Goal: Contribute content: Add original content to the website for others to see

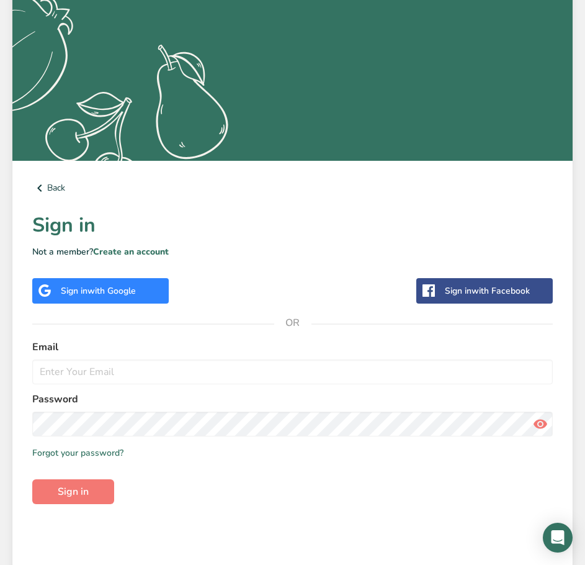
scroll to position [186, 0]
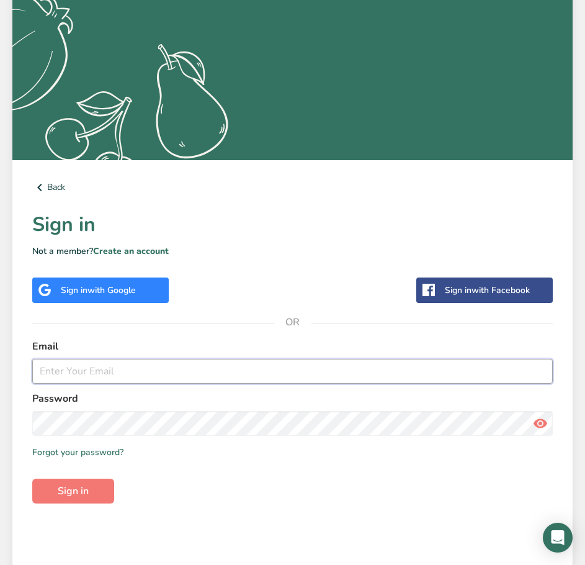
click at [103, 377] on input "email" at bounding box center [292, 371] width 521 height 25
type input "[PERSON_NAME][EMAIL_ADDRESS][DOMAIN_NAME]"
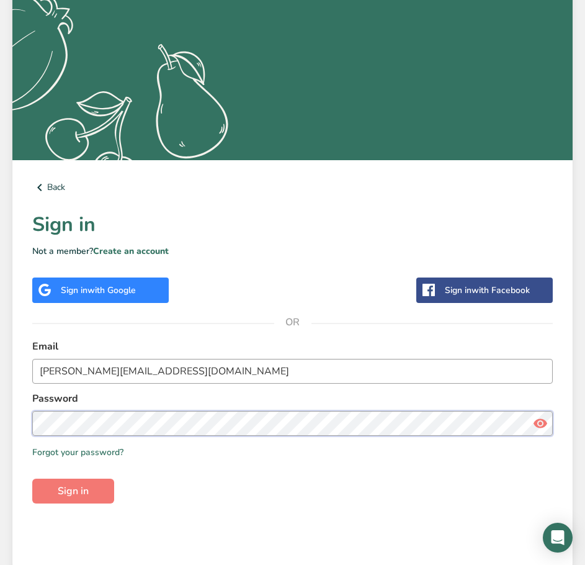
click at [32, 479] on button "Sign in" at bounding box center [73, 491] width 82 height 25
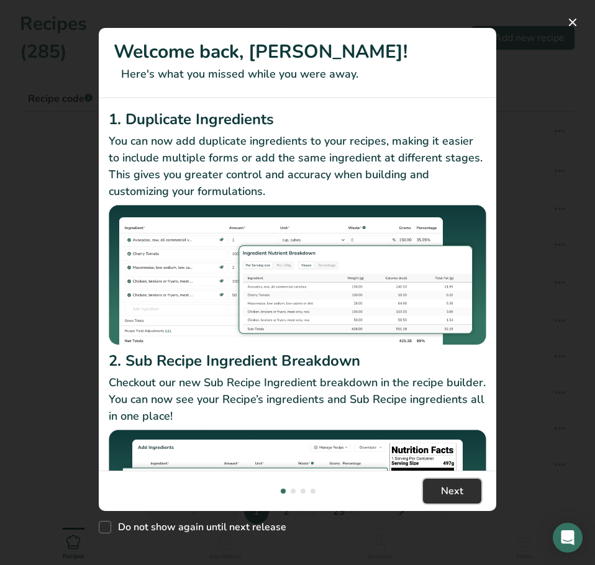
click at [459, 482] on button "Next" at bounding box center [452, 491] width 58 height 25
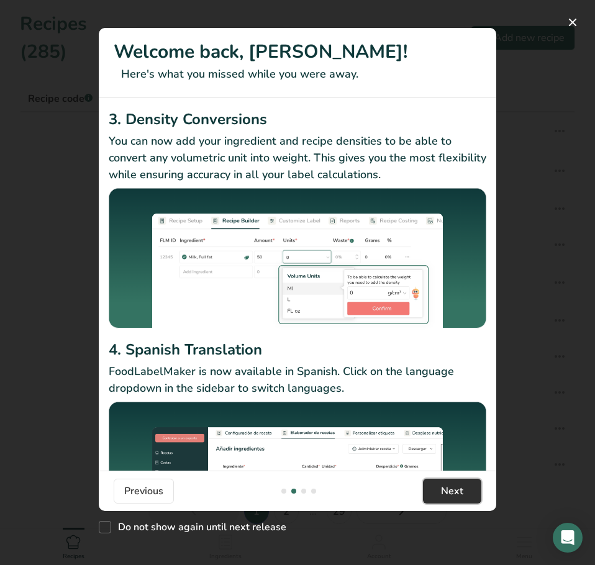
click at [459, 482] on button "Next" at bounding box center [452, 491] width 58 height 25
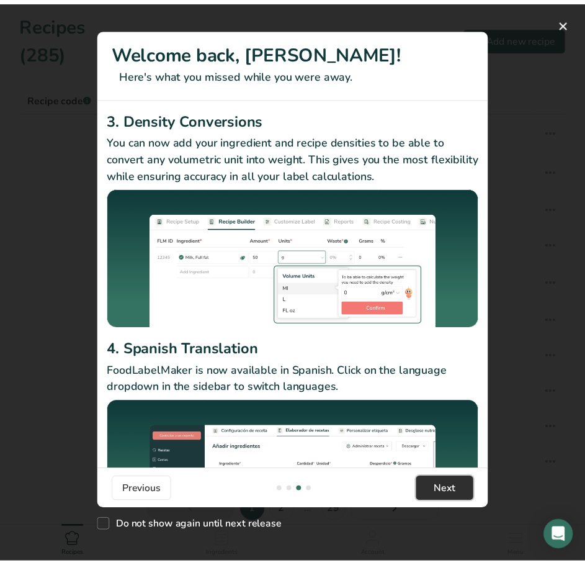
scroll to position [0, 1192]
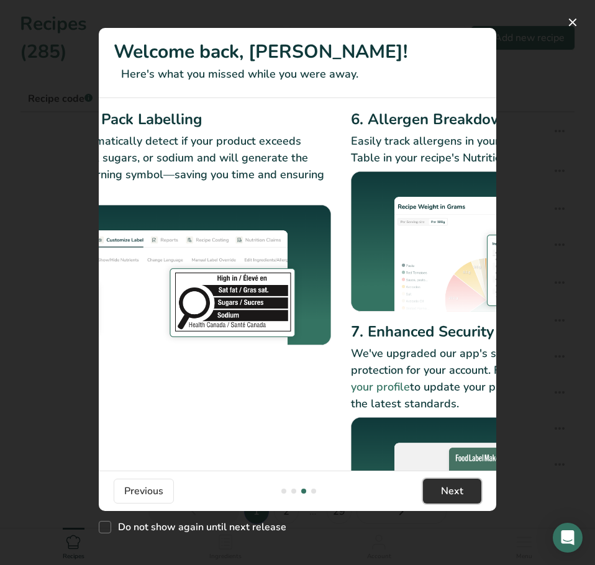
click at [459, 482] on button "Next" at bounding box center [452, 491] width 58 height 25
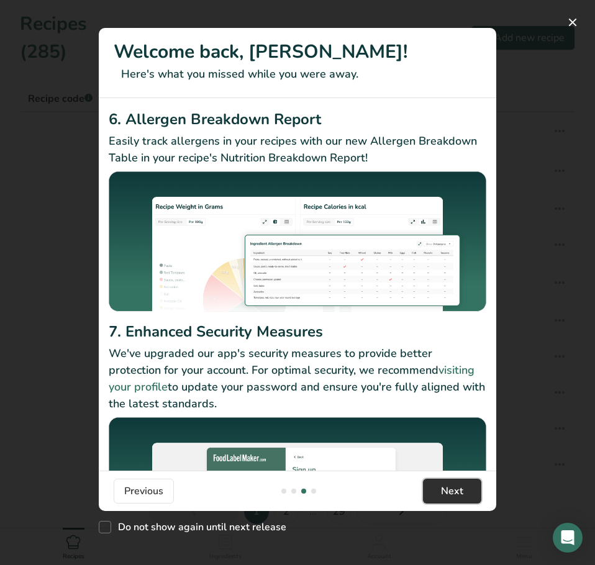
click at [459, 482] on button "Next" at bounding box center [452, 491] width 58 height 25
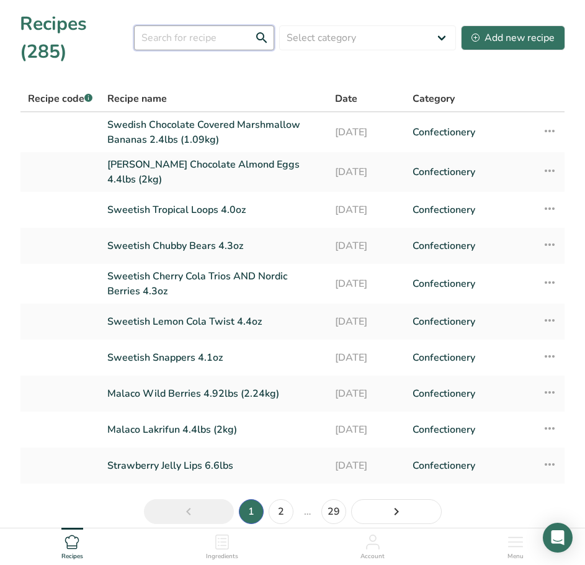
click at [158, 37] on input "text" at bounding box center [204, 37] width 140 height 25
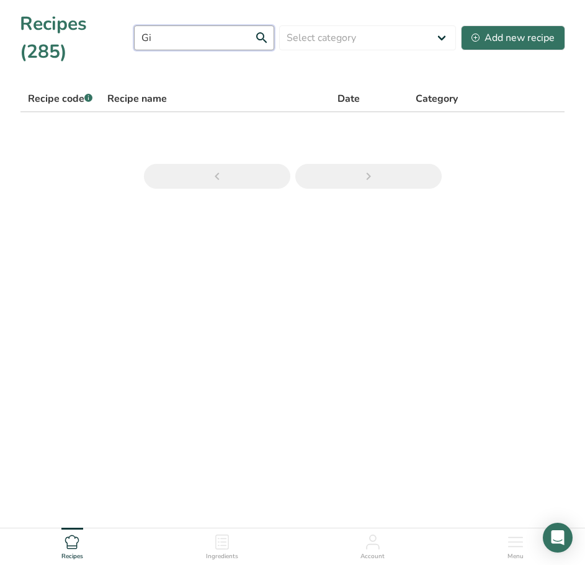
type input "G"
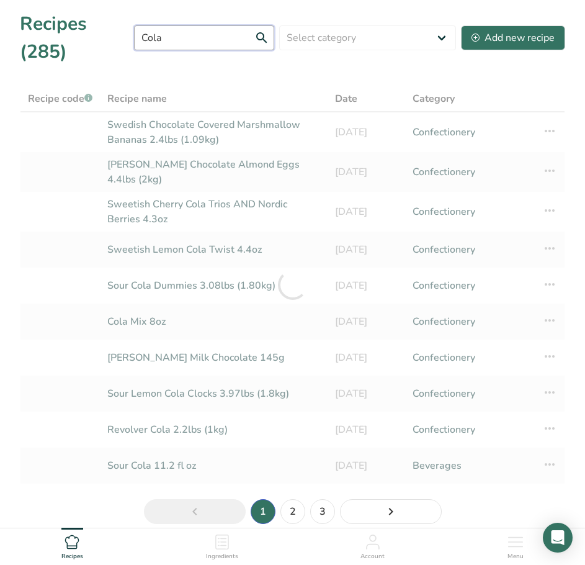
paste input "glucose syrup, sugar, water, gelatin, acid ([MEDICAL_DATA]), flavoring, vegetab…"
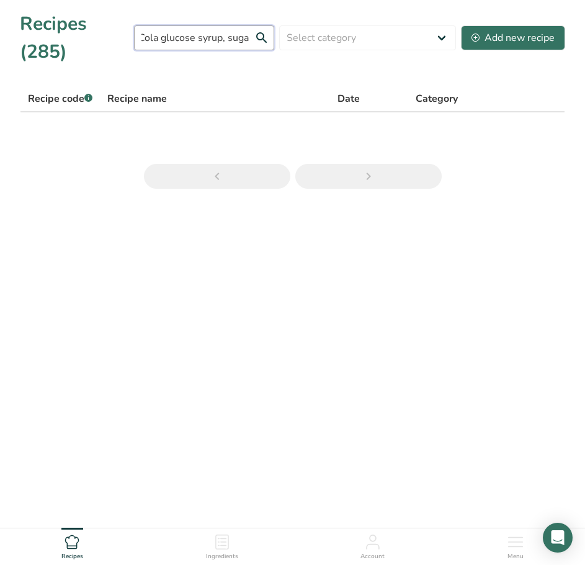
scroll to position [0, 0]
type input "C"
type input "Cola bottles"
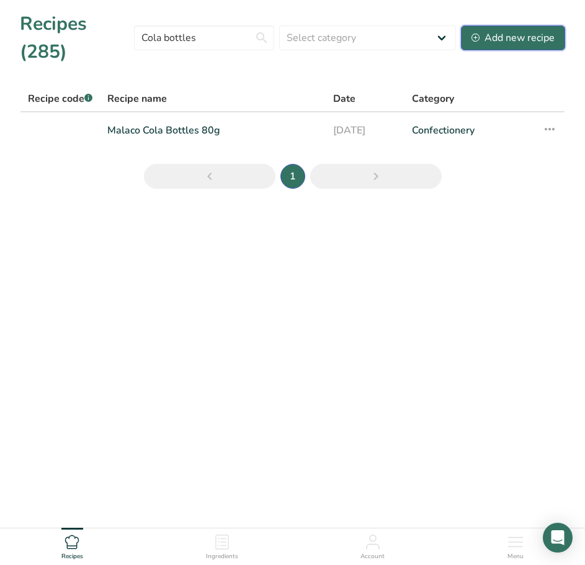
click at [492, 38] on div "Add new recipe" at bounding box center [513, 37] width 83 height 15
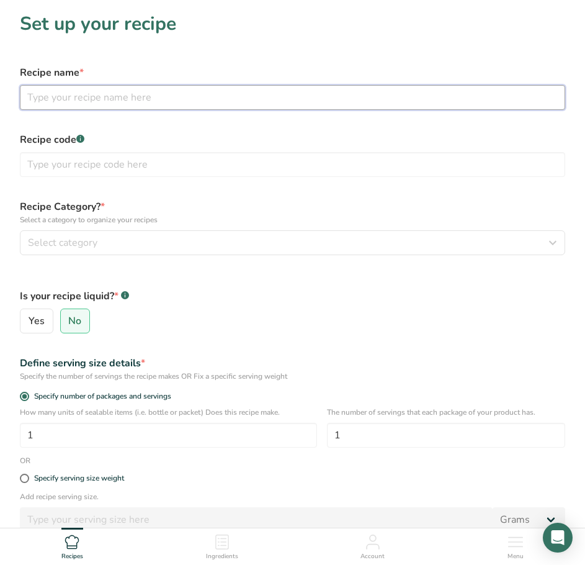
click at [204, 98] on input "text" at bounding box center [293, 97] width 546 height 25
type input "Malaco Giant Cola Bottles 7.15lbs (3.25kg)"
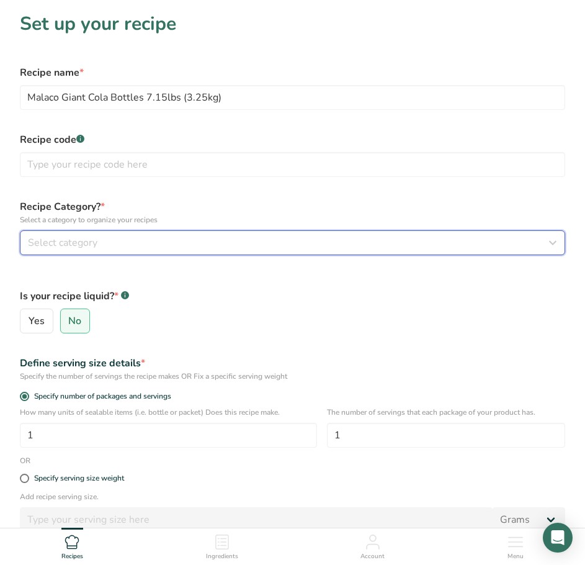
click at [87, 248] on span "Select category" at bounding box center [63, 242] width 70 height 15
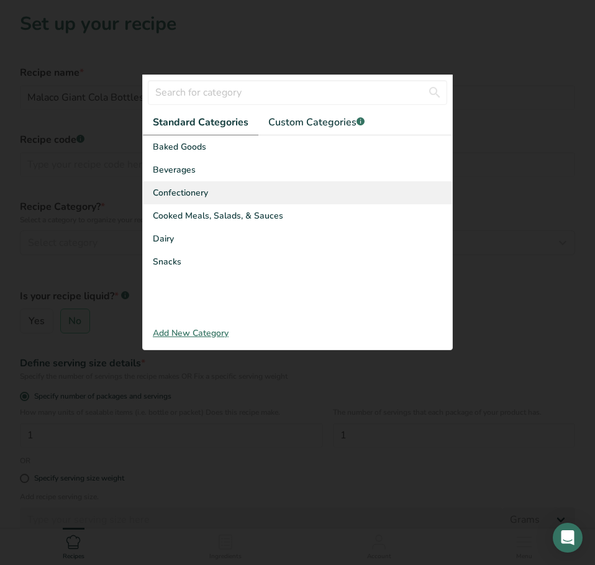
click at [204, 189] on span "Confectionery" at bounding box center [180, 192] width 55 height 13
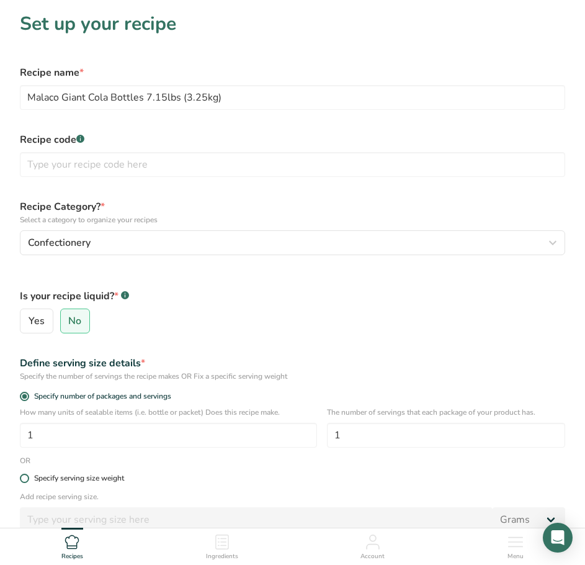
click at [84, 479] on div "Specify serving size weight" at bounding box center [79, 478] width 90 height 9
click at [28, 479] on input "Specify serving size weight" at bounding box center [24, 478] width 8 height 8
radio input "true"
radio input "false"
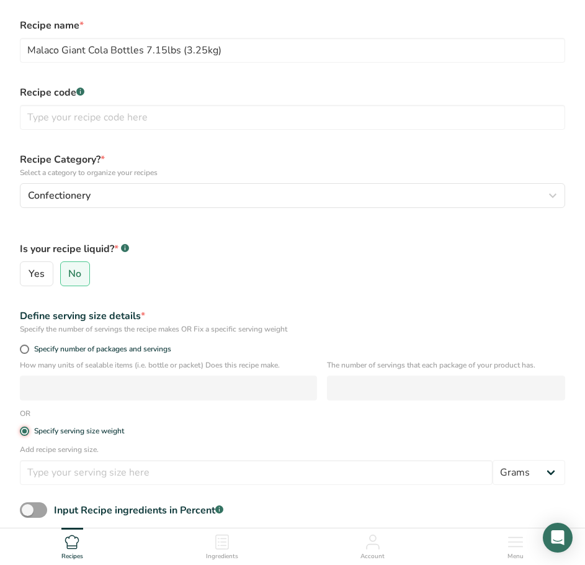
scroll to position [124, 0]
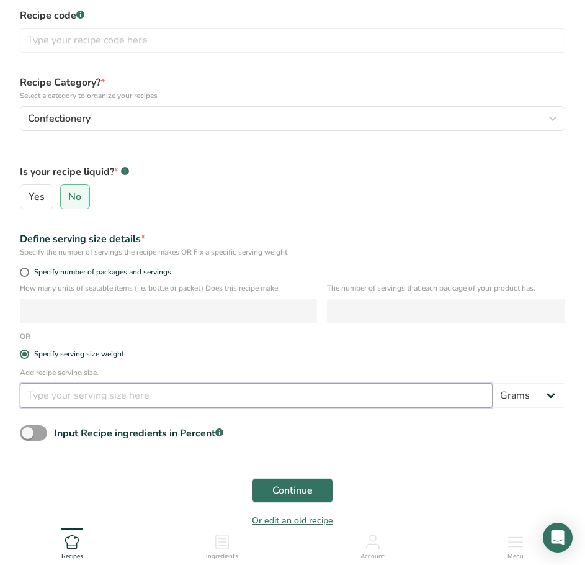
click at [89, 401] on input "number" at bounding box center [256, 395] width 473 height 25
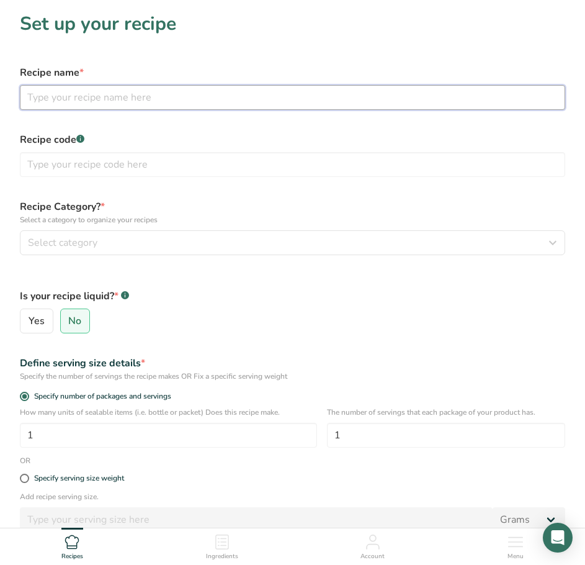
click at [161, 94] on input "text" at bounding box center [293, 97] width 546 height 25
type input "Malaco Giant Cola Bottles 7.15lbs (3.25kg)"
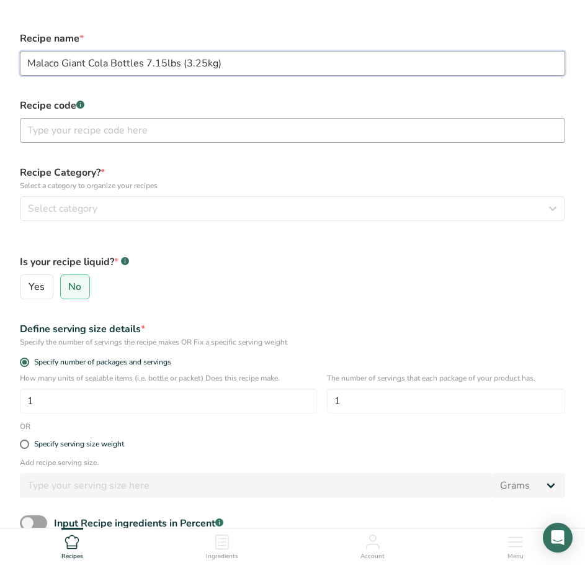
scroll to position [62, 0]
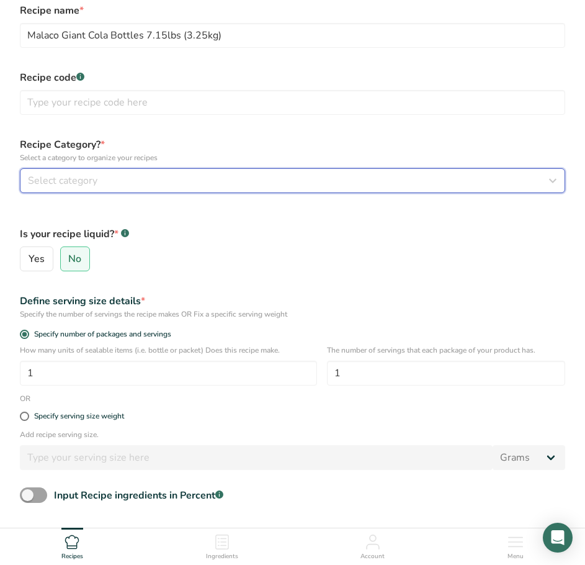
click at [147, 182] on div "Select category" at bounding box center [289, 180] width 522 height 15
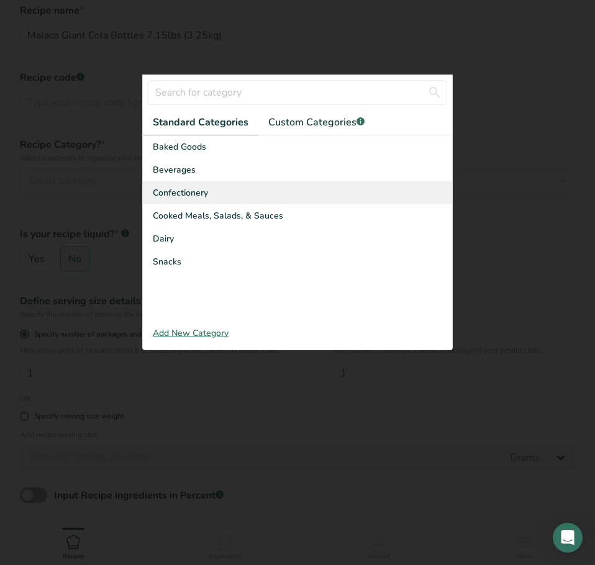
click at [171, 196] on span "Confectionery" at bounding box center [180, 192] width 55 height 13
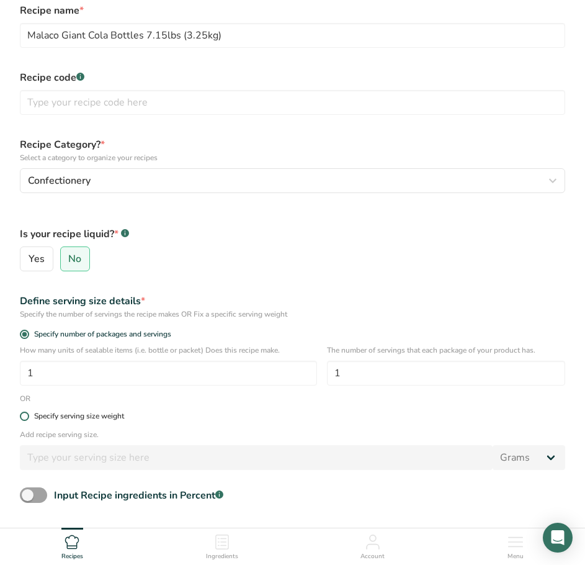
click at [67, 420] on div "Specify serving size weight" at bounding box center [79, 416] width 90 height 9
click at [28, 420] on input "Specify serving size weight" at bounding box center [24, 416] width 8 height 8
radio input "true"
radio input "false"
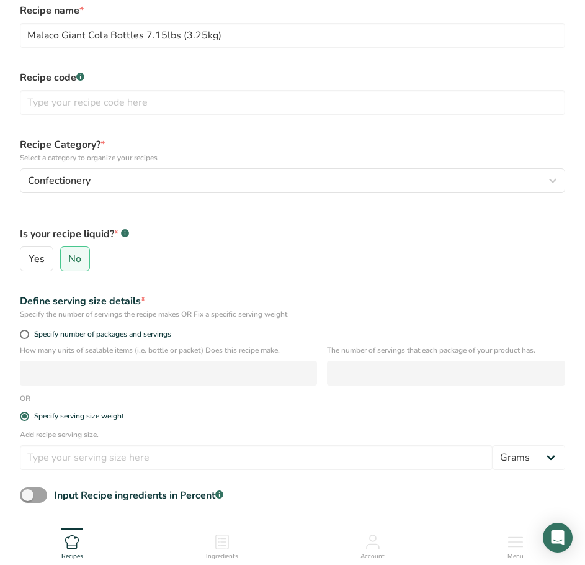
click at [59, 440] on p "Add recipe serving size." at bounding box center [293, 434] width 546 height 11
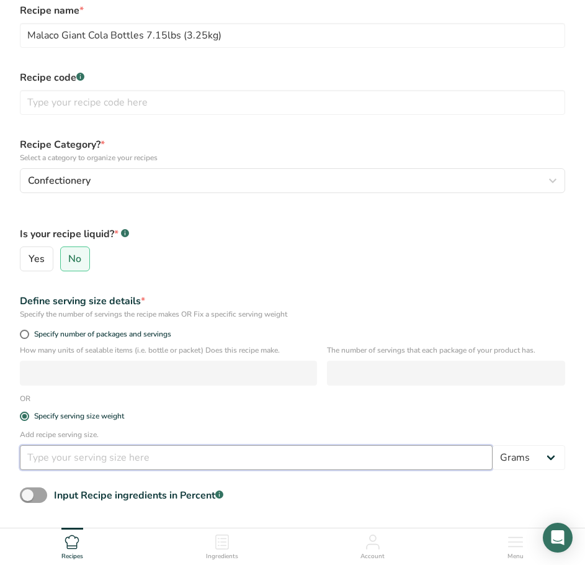
click at [63, 448] on input "number" at bounding box center [256, 457] width 473 height 25
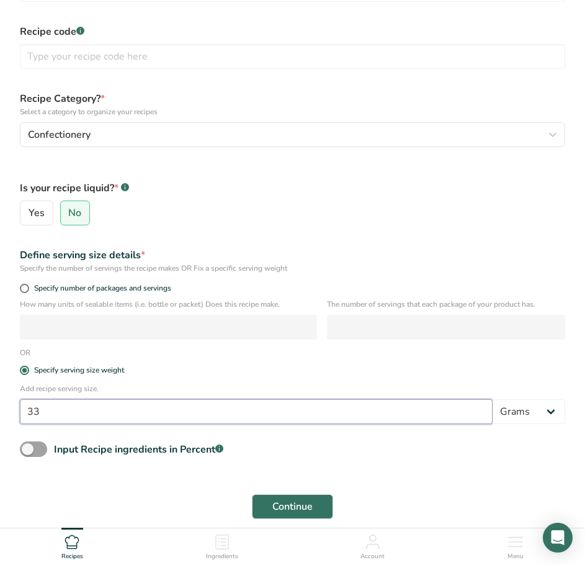
scroll to position [184, 0]
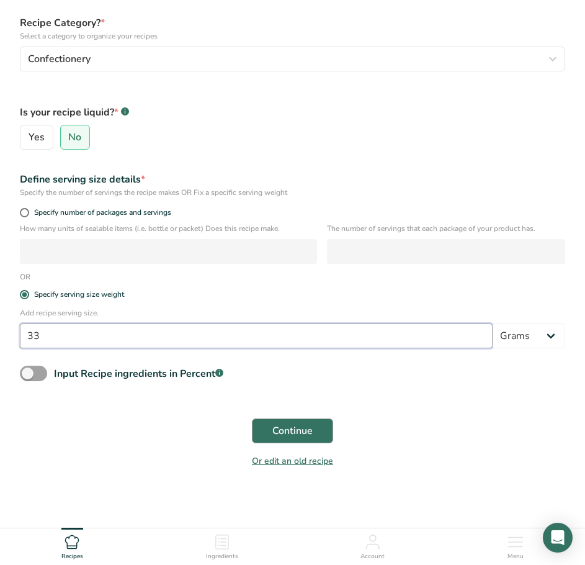
type input "33"
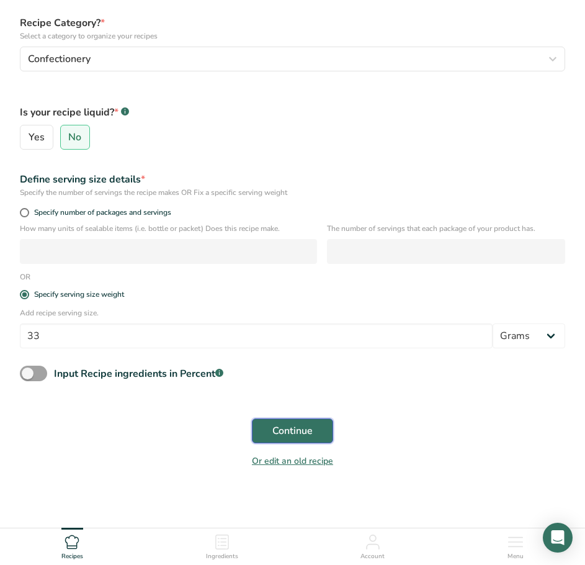
click at [266, 430] on button "Continue" at bounding box center [292, 430] width 81 height 25
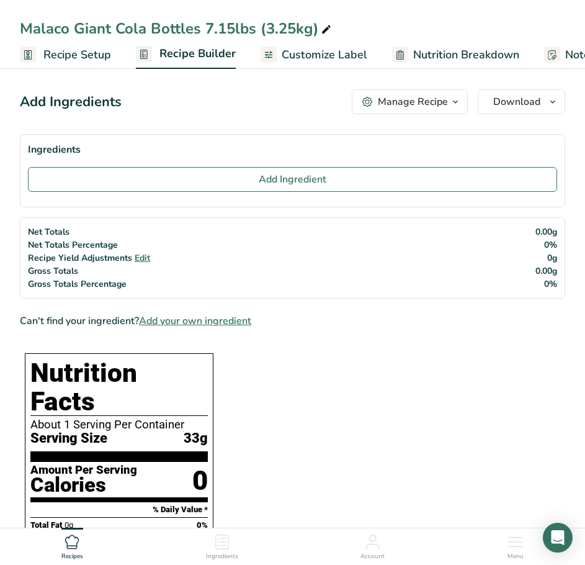
click at [319, 55] on span "Customize Label" at bounding box center [325, 55] width 86 height 17
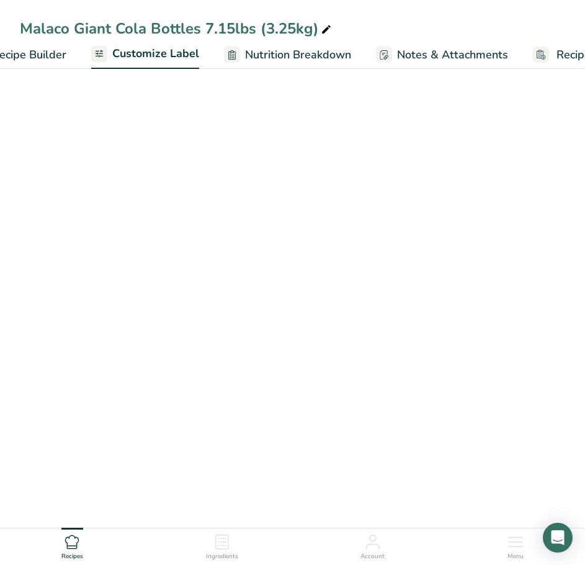
scroll to position [0, 242]
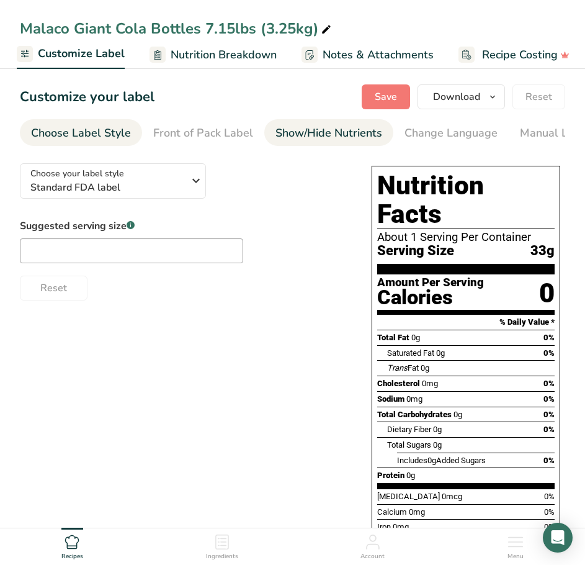
click at [328, 135] on div "Show/Hide Nutrients" at bounding box center [329, 133] width 107 height 17
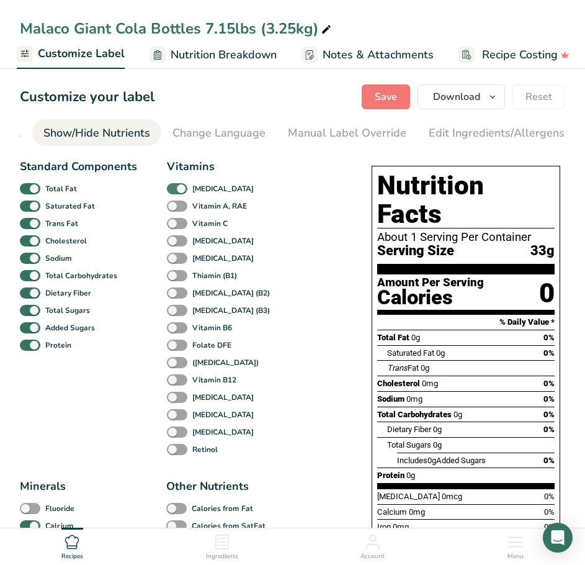
scroll to position [0, 241]
click at [179, 190] on span at bounding box center [177, 189] width 20 height 12
click at [175, 190] on input "[MEDICAL_DATA]" at bounding box center [171, 188] width 8 height 8
checkbox input "false"
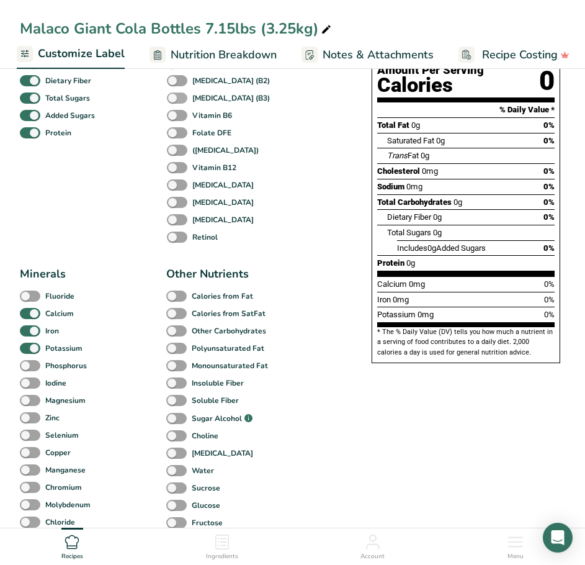
scroll to position [248, 0]
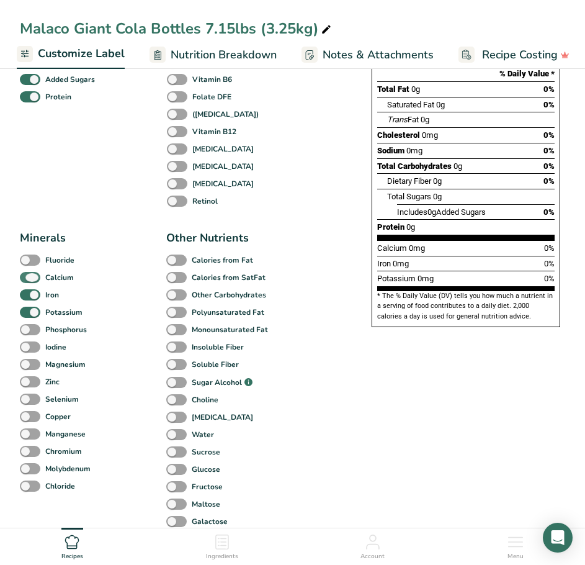
click at [39, 283] on span at bounding box center [30, 278] width 20 height 12
click at [28, 281] on input "Calcium" at bounding box center [24, 277] width 8 height 8
checkbox input "false"
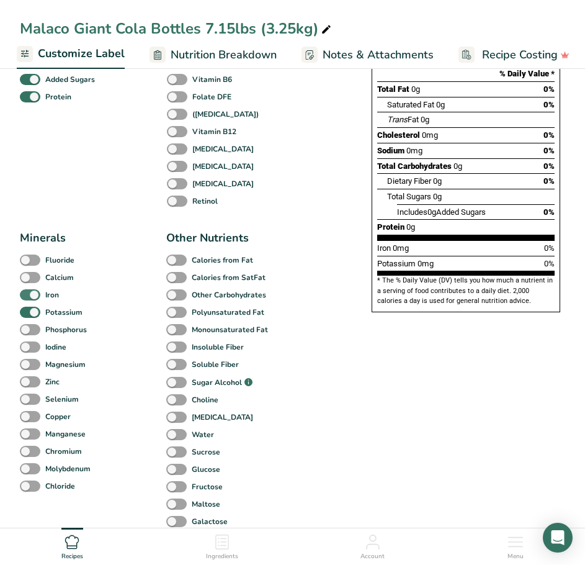
click at [33, 297] on span at bounding box center [30, 295] width 20 height 12
click at [28, 297] on input "Iron" at bounding box center [24, 295] width 8 height 8
checkbox input "false"
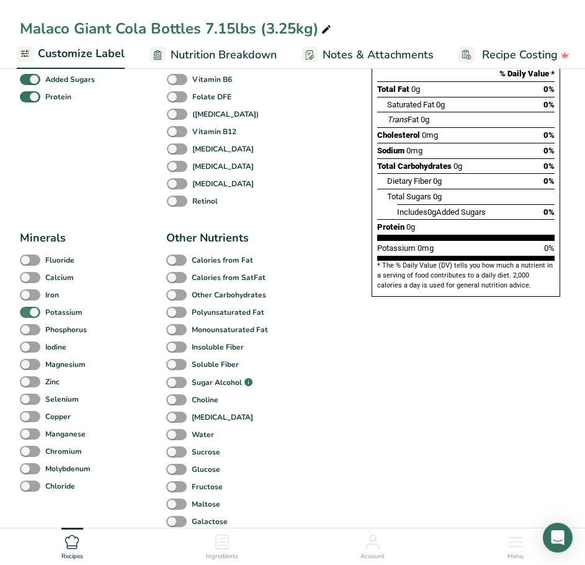
click at [31, 312] on span at bounding box center [30, 313] width 20 height 12
click at [28, 312] on input "Potassium" at bounding box center [24, 312] width 8 height 8
checkbox input "false"
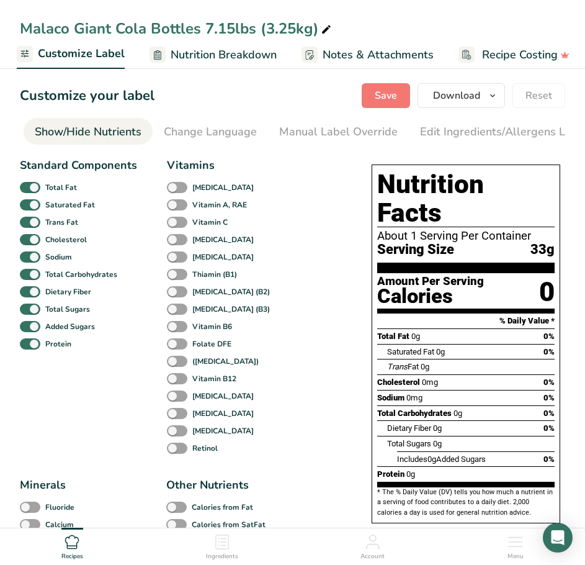
scroll to position [0, 0]
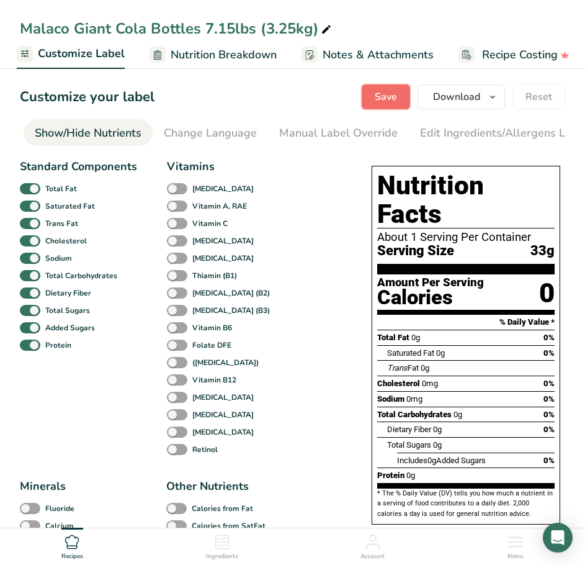
click at [383, 99] on span "Save" at bounding box center [386, 96] width 22 height 15
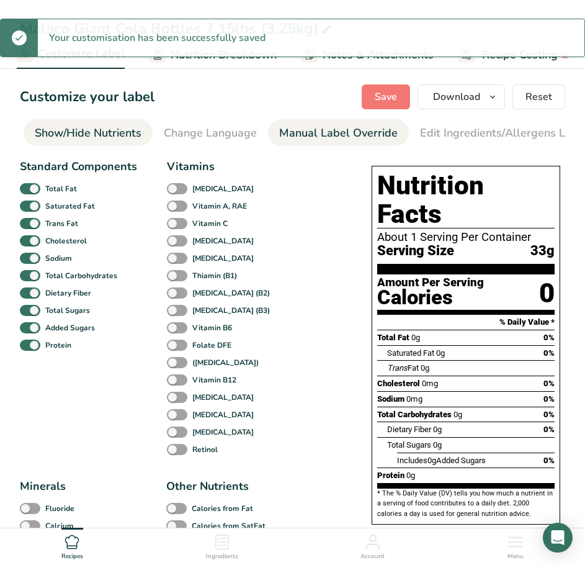
click at [337, 125] on div "Manual Label Override" at bounding box center [338, 133] width 119 height 17
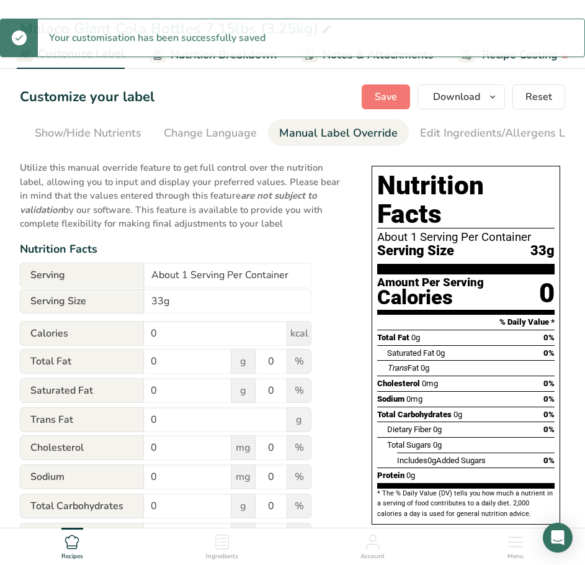
scroll to position [0, 356]
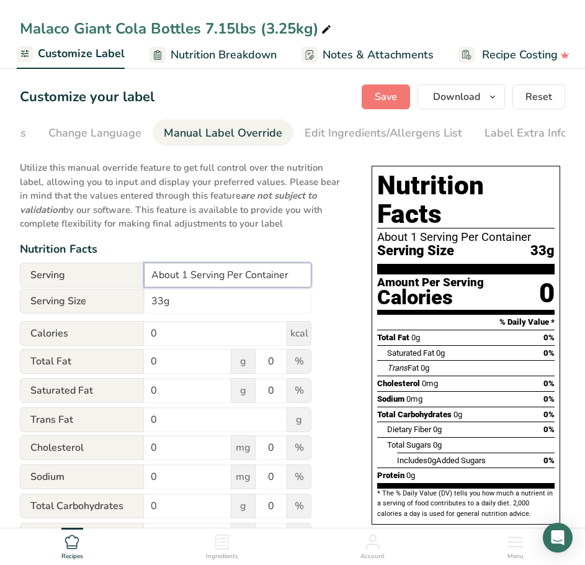
click at [187, 278] on input "About 1 Serving Per Container" at bounding box center [228, 275] width 168 height 25
click at [228, 276] on input "About 98 Serving Per Container" at bounding box center [228, 275] width 168 height 25
type input "About 98 Servings Per Container"
click at [150, 307] on input "33g" at bounding box center [228, 301] width 168 height 25
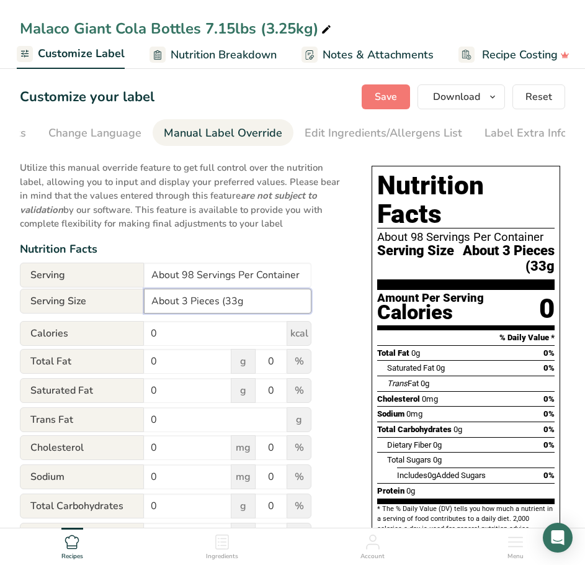
click at [248, 302] on input "About 3 Pieces (33g" at bounding box center [228, 301] width 168 height 25
type input "About 3 Pieces (33g)"
click at [228, 333] on input "0" at bounding box center [215, 333] width 143 height 25
click at [245, 346] on input "0" at bounding box center [215, 333] width 143 height 25
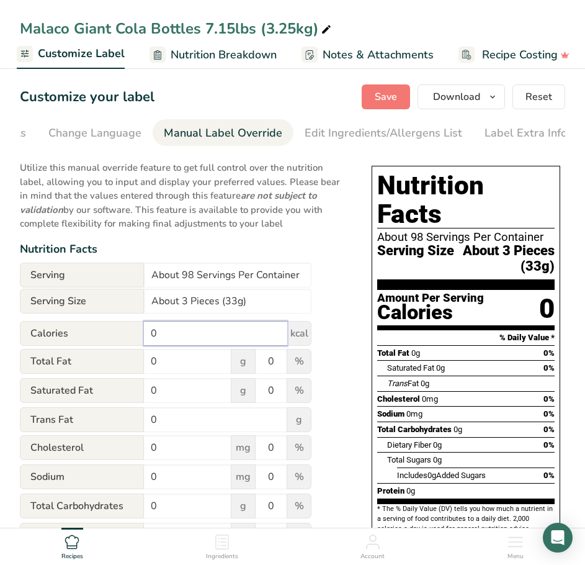
click at [245, 346] on input "0" at bounding box center [215, 333] width 143 height 25
type input "100"
click at [184, 451] on input "0" at bounding box center [188, 447] width 88 height 25
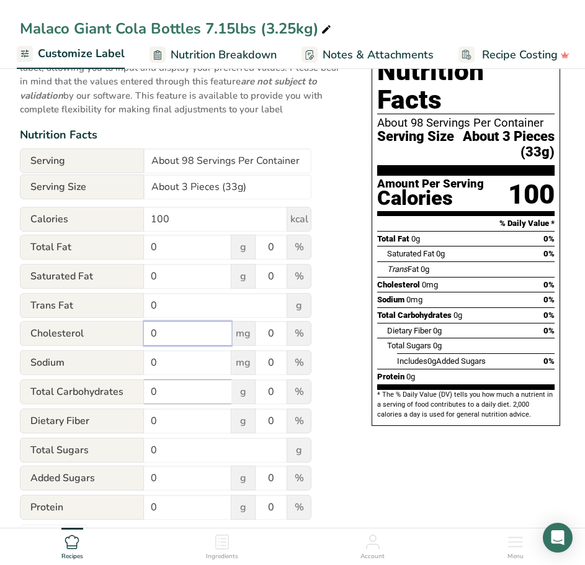
scroll to position [0, 0]
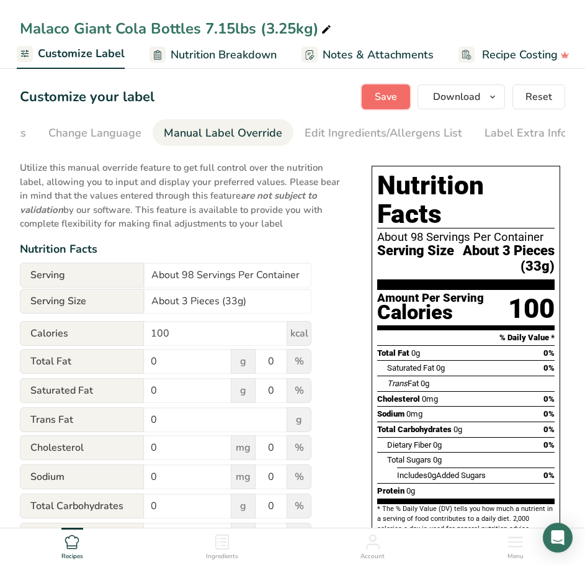
click at [391, 88] on button "Save" at bounding box center [386, 96] width 48 height 25
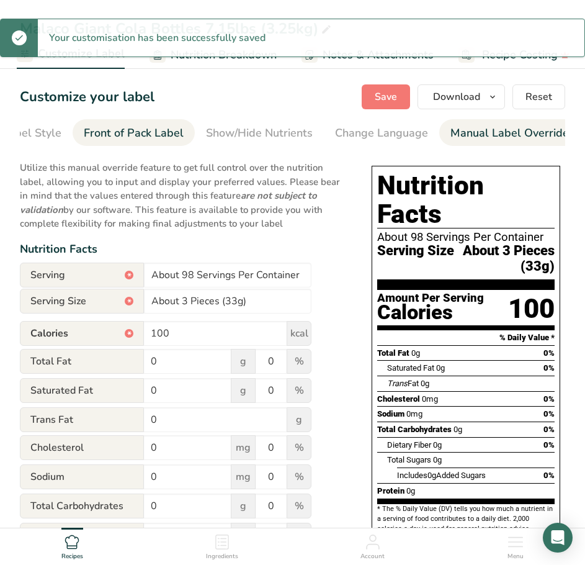
click at [150, 127] on div "Front of Pack Label" at bounding box center [134, 133] width 100 height 17
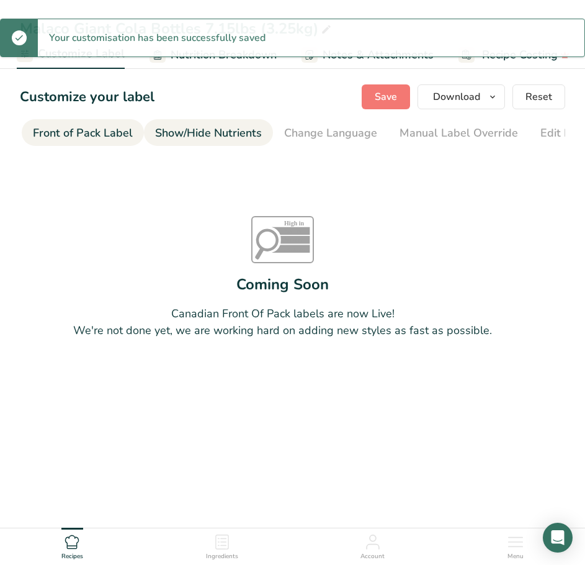
click at [227, 122] on link "Show/Hide Nutrients" at bounding box center [208, 133] width 107 height 28
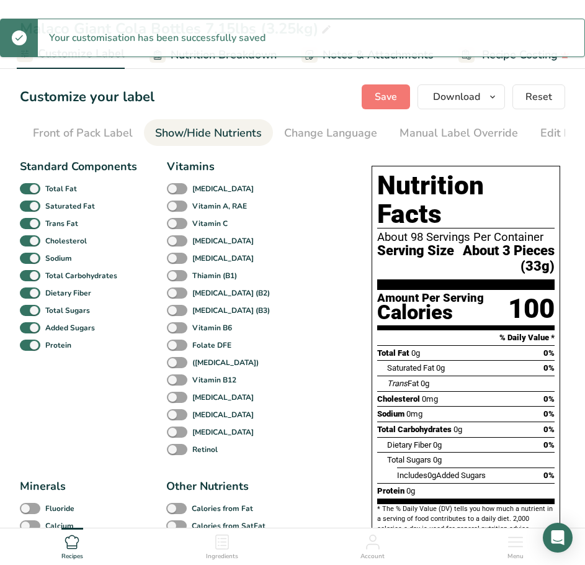
scroll to position [0, 241]
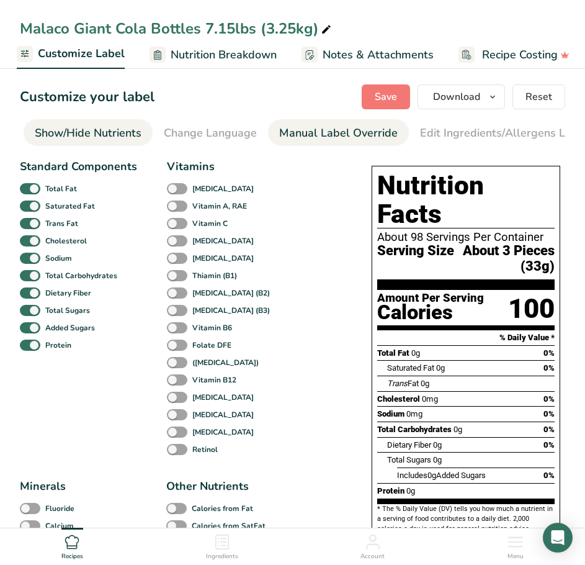
click at [279, 137] on div "Manual Label Override" at bounding box center [338, 133] width 119 height 17
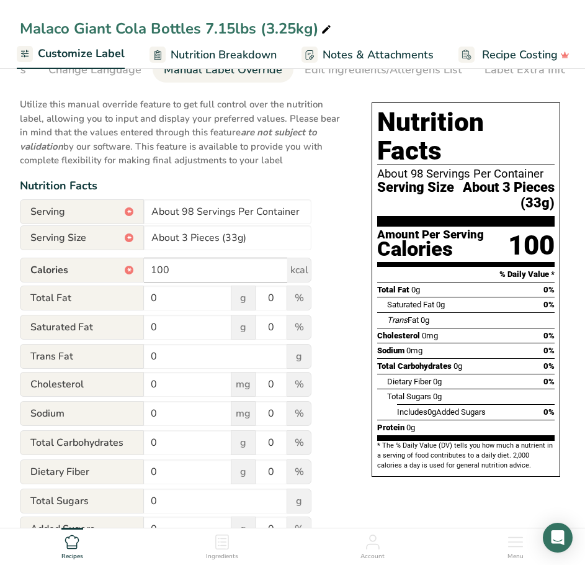
scroll to position [124, 0]
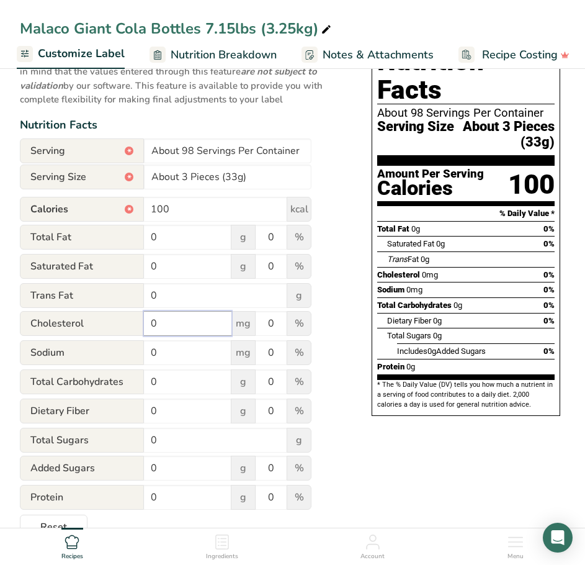
drag, startPoint x: 163, startPoint y: 330, endPoint x: 169, endPoint y: 336, distance: 8.4
click at [165, 330] on input "0" at bounding box center [188, 323] width 88 height 25
click at [176, 381] on input "0" at bounding box center [188, 381] width 88 height 25
type input "24"
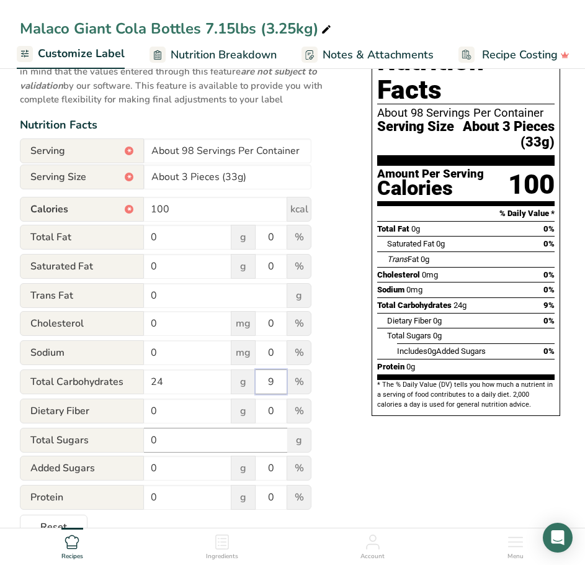
type input "9"
click at [205, 439] on input "0" at bounding box center [215, 440] width 143 height 25
click at [205, 440] on input "0" at bounding box center [215, 440] width 143 height 25
click at [199, 436] on input "0" at bounding box center [215, 440] width 143 height 25
click at [198, 436] on input "0" at bounding box center [215, 440] width 143 height 25
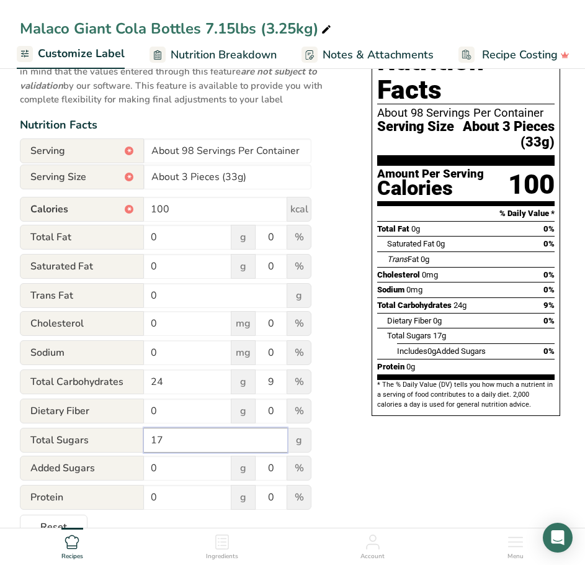
type input "17"
type input "34"
click at [350, 451] on div "Choose your label style Standard FDA label USA (FDA) Standard FDA label Tabular…" at bounding box center [293, 284] width 546 height 510
click at [204, 505] on input "0" at bounding box center [188, 497] width 88 height 25
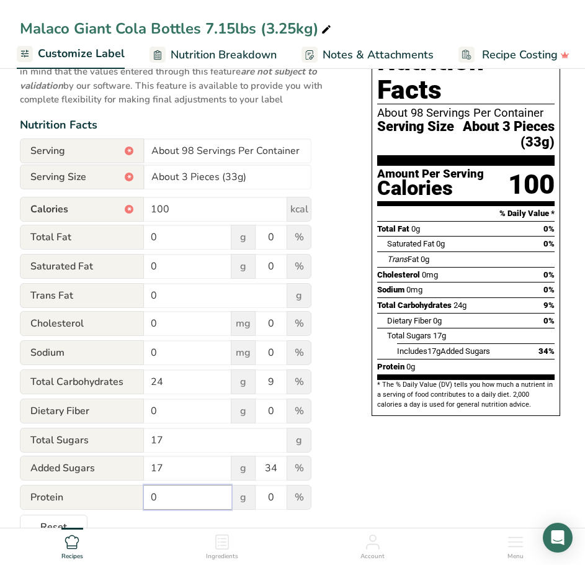
click at [204, 505] on input "0" at bounding box center [188, 497] width 88 height 25
type input "2"
click at [443, 466] on div "Choose your label style Standard FDA label USA (FDA) Standard FDA label Tabular…" at bounding box center [293, 284] width 546 height 510
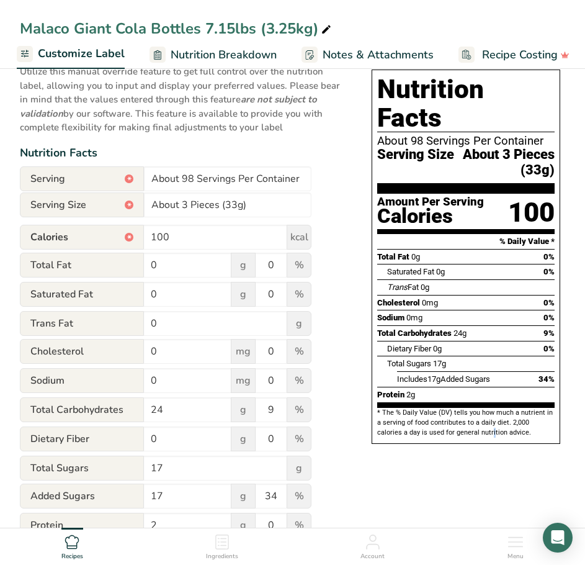
scroll to position [0, 0]
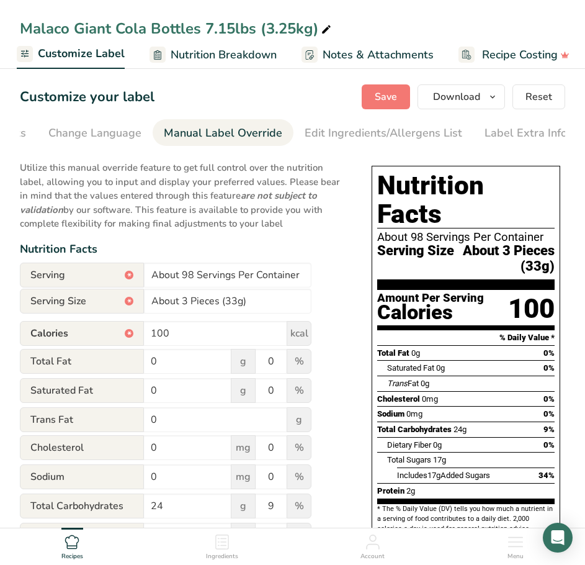
click at [380, 113] on section "Customize your label Save Download Choose what to show on your downloaded label…" at bounding box center [292, 374] width 585 height 619
click at [381, 105] on button "Save" at bounding box center [386, 96] width 48 height 25
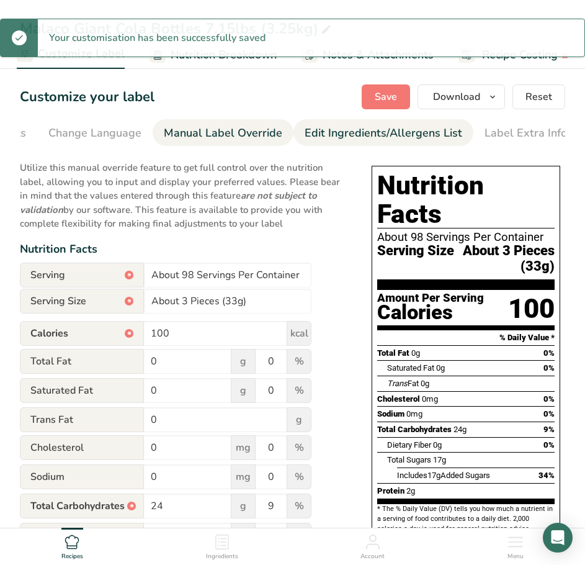
click at [389, 131] on div "Edit Ingredients/Allergens List" at bounding box center [384, 133] width 158 height 17
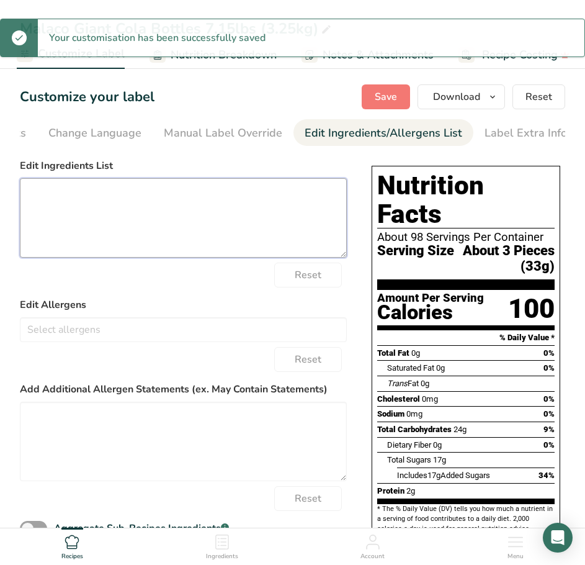
click at [210, 216] on textarea at bounding box center [183, 217] width 327 height 79
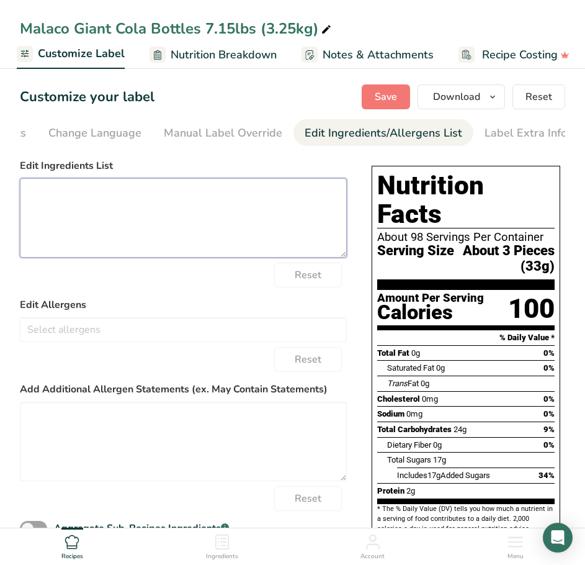
paste textarea "glucose syrup, sugar, water, gelatin, acid ([MEDICAL_DATA]), flavoring, vegetab…"
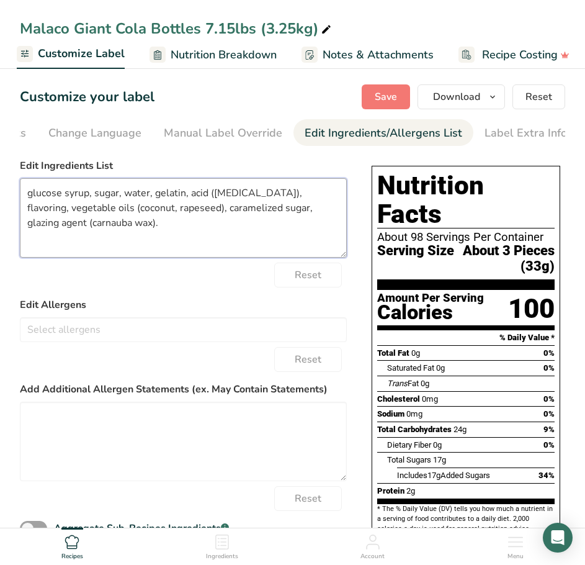
click at [29, 192] on textarea "glucose syrup, sugar, water, gelatin, acid ([MEDICAL_DATA]), flavoring, vegetab…" at bounding box center [183, 217] width 327 height 79
click at [115, 234] on textarea "glucose syrup, sugar, water, gelatin, acid ([MEDICAL_DATA]), flavoring, vegetab…" at bounding box center [183, 217] width 327 height 79
click at [260, 199] on textarea "glucose syrup, sugar, water, gelatin, acid ([MEDICAL_DATA]), flavoring, vegetab…" at bounding box center [183, 217] width 327 height 79
type textarea "glucose syrup, sugar, water, gelatin, acid ([MEDICAL_DATA]), natural and artifi…"
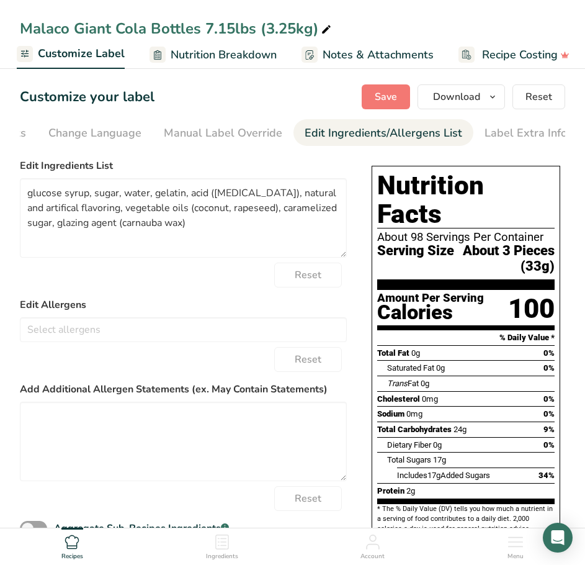
click at [238, 282] on div "Reset" at bounding box center [183, 275] width 327 height 25
click at [382, 104] on span "Save" at bounding box center [386, 96] width 22 height 15
click at [384, 93] on span "Save" at bounding box center [386, 96] width 22 height 15
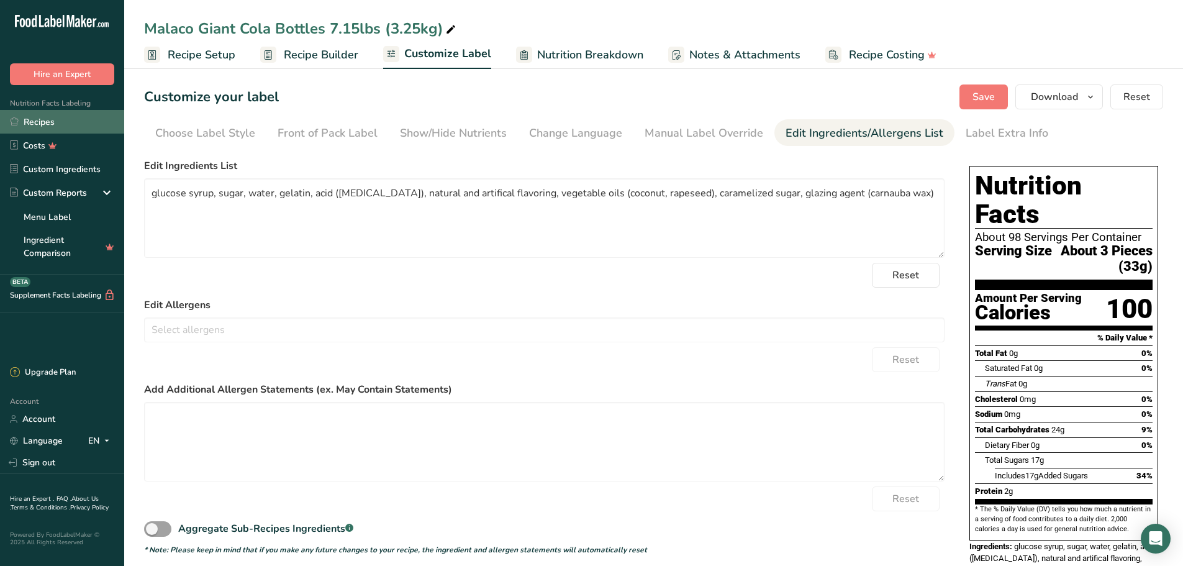
click at [32, 122] on link "Recipes" at bounding box center [62, 122] width 124 height 24
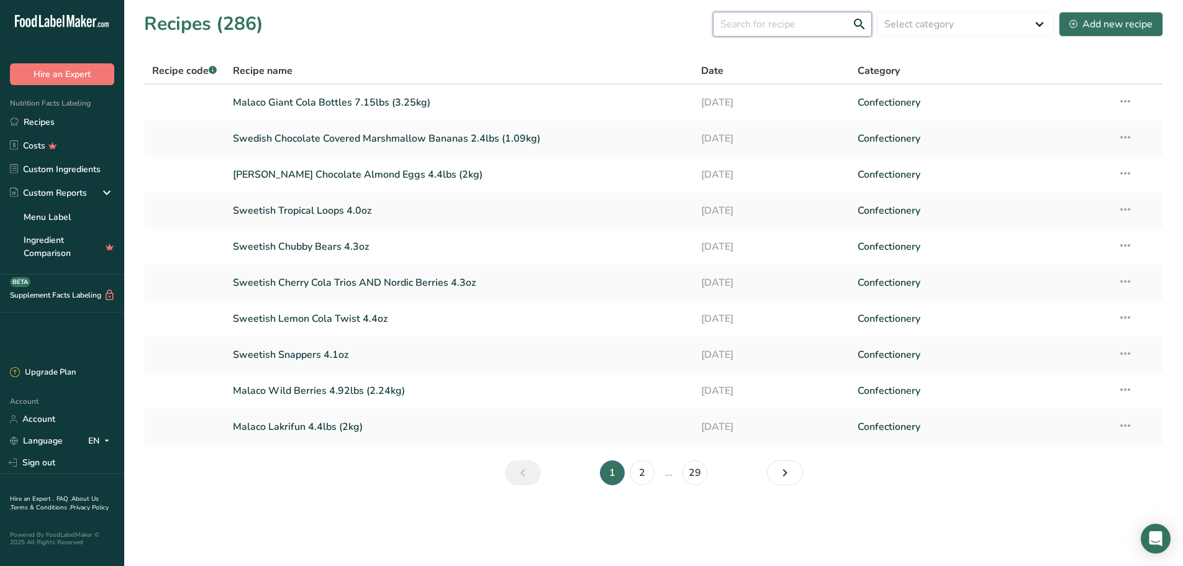
click at [585, 19] on input "text" at bounding box center [792, 24] width 159 height 25
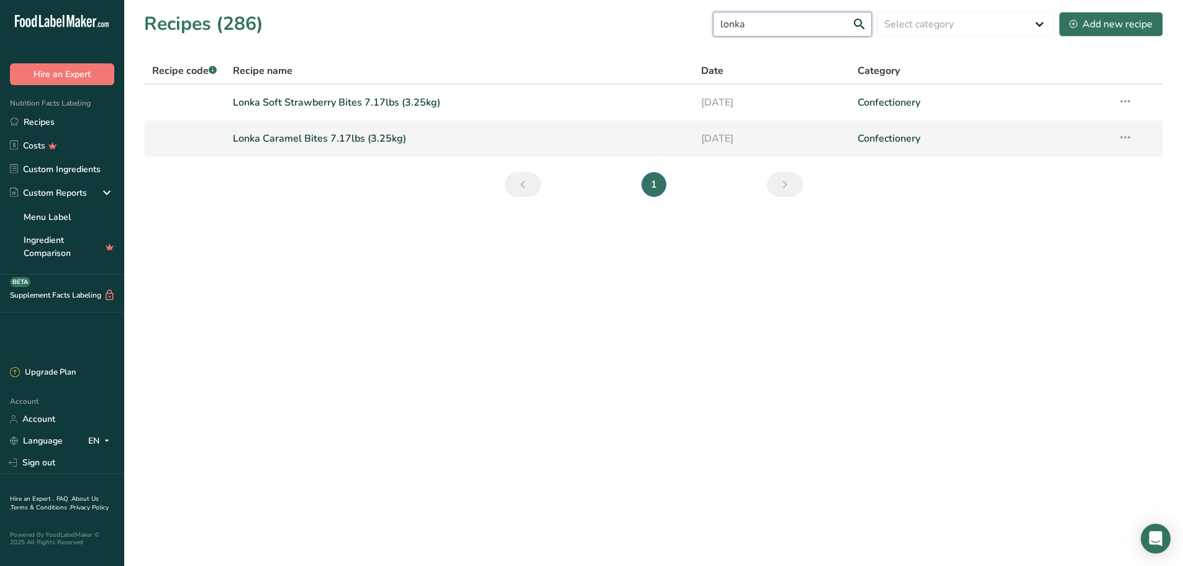
type input "lonka"
click at [519, 133] on link "Lonka Caramel Bites 7.17lbs (3.25kg)" at bounding box center [460, 138] width 454 height 26
